Goal: Information Seeking & Learning: Learn about a topic

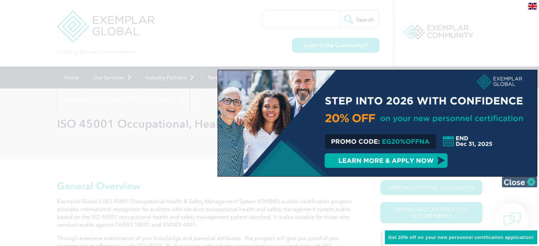
click at [512, 180] on img at bounding box center [519, 182] width 35 height 11
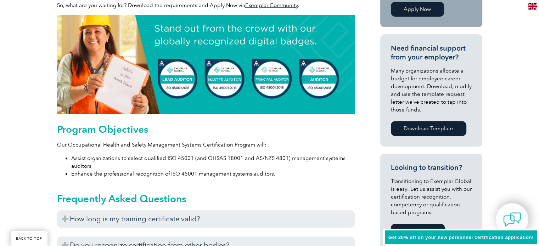
scroll to position [355, 0]
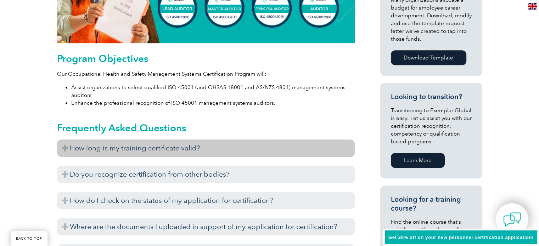
click at [145, 152] on h3 "How long is my training certificate valid?" at bounding box center [206, 148] width 298 height 17
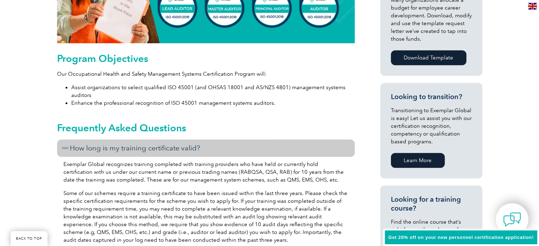
click at [145, 152] on h3 "How long is my training certificate valid?" at bounding box center [206, 148] width 298 height 17
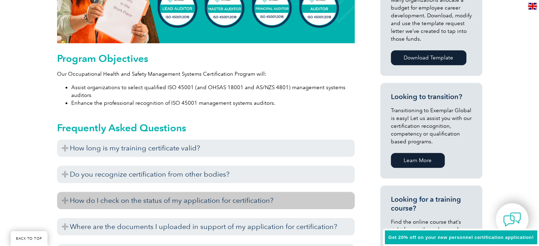
scroll to position [390, 0]
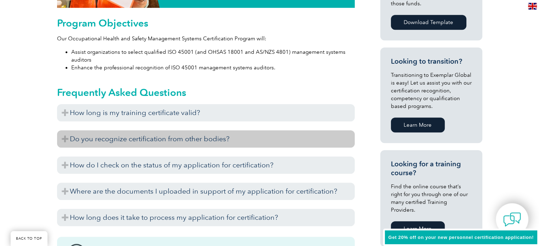
click at [209, 144] on h3 "Do you recognize certification from other bodies?" at bounding box center [206, 138] width 298 height 17
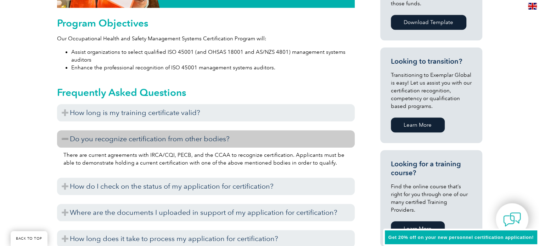
click at [174, 140] on h3 "Do you recognize certification from other bodies?" at bounding box center [206, 138] width 298 height 17
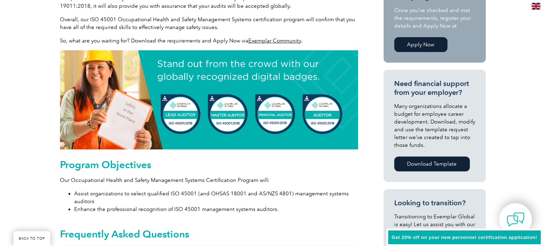
scroll to position [106, 0]
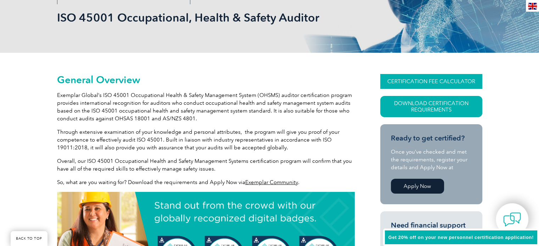
click at [402, 83] on link "CERTIFICATION FEE CALCULATOR" at bounding box center [431, 81] width 102 height 15
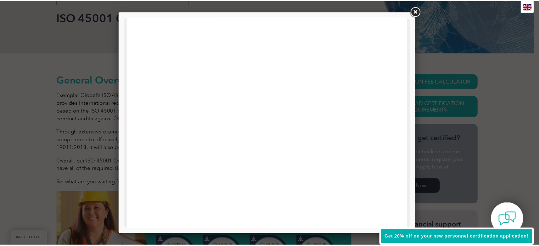
scroll to position [0, 0]
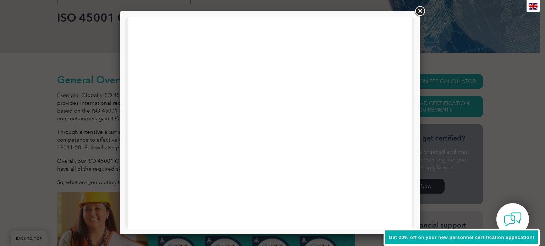
click at [422, 10] on link at bounding box center [419, 11] width 13 height 13
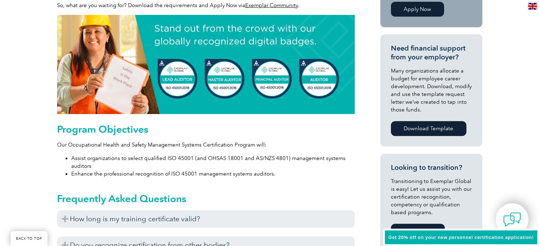
scroll to position [355, 0]
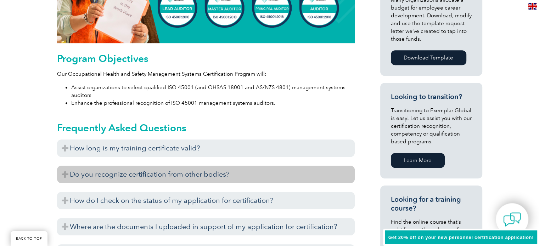
click at [190, 174] on h3 "Do you recognize certification from other bodies?" at bounding box center [206, 174] width 298 height 17
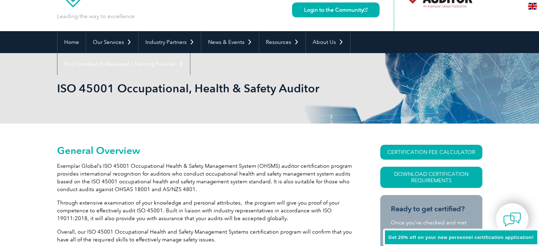
scroll to position [71, 0]
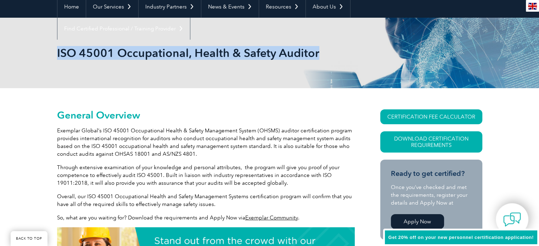
drag, startPoint x: 317, startPoint y: 56, endPoint x: 57, endPoint y: 49, distance: 260.0
click at [57, 49] on h1 "ISO 45001 Occupational, Health & Safety Auditor" at bounding box center [193, 53] width 272 height 14
copy h1 "ISO 45001 Occupational, Health & Safety Auditor"
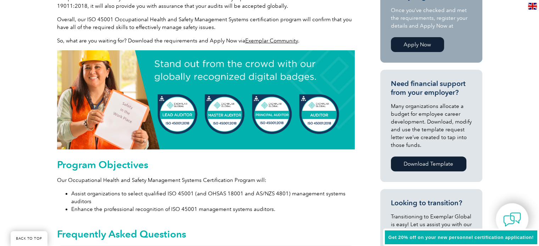
scroll to position [106, 0]
